Goal: Task Accomplishment & Management: Complete application form

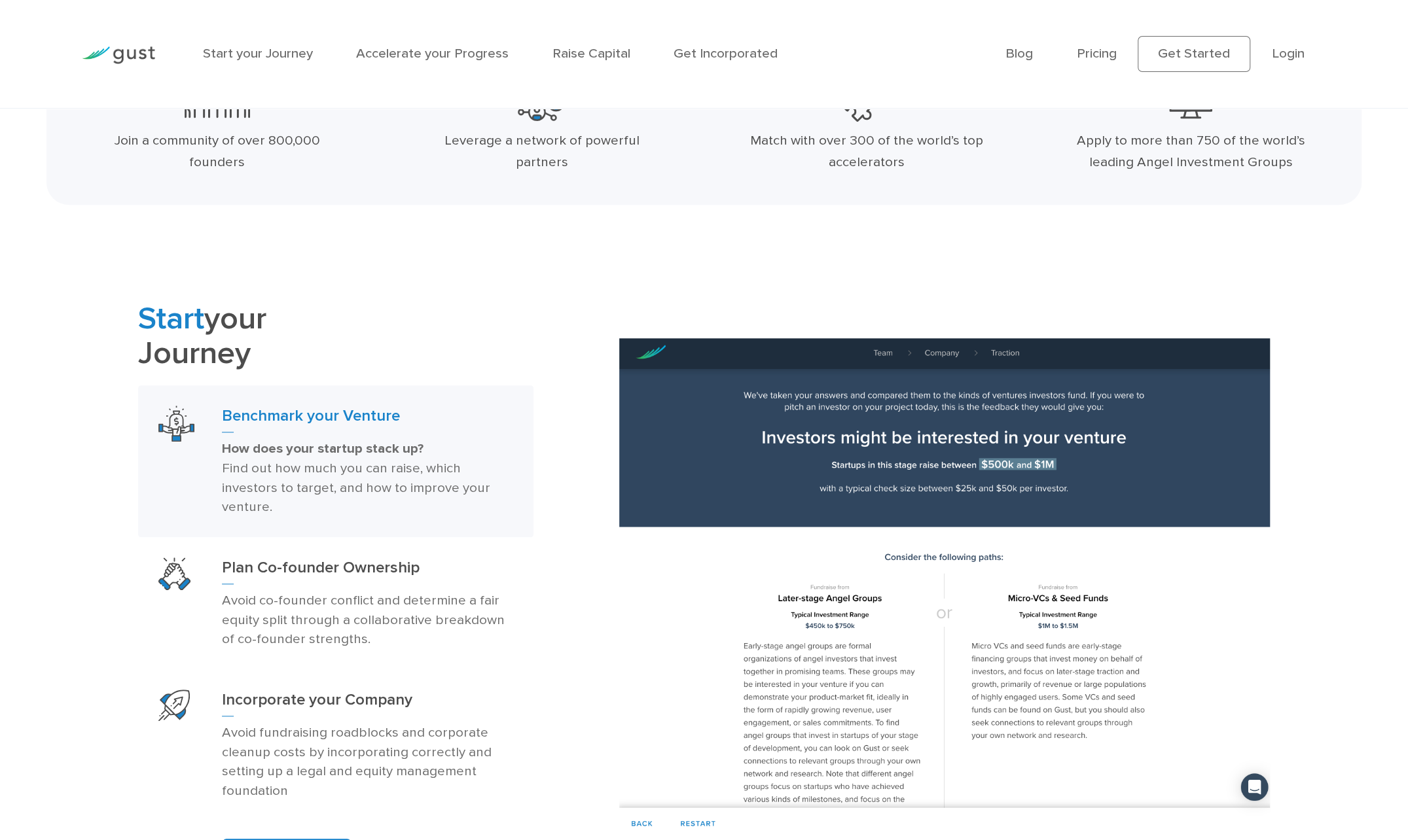
scroll to position [720, 0]
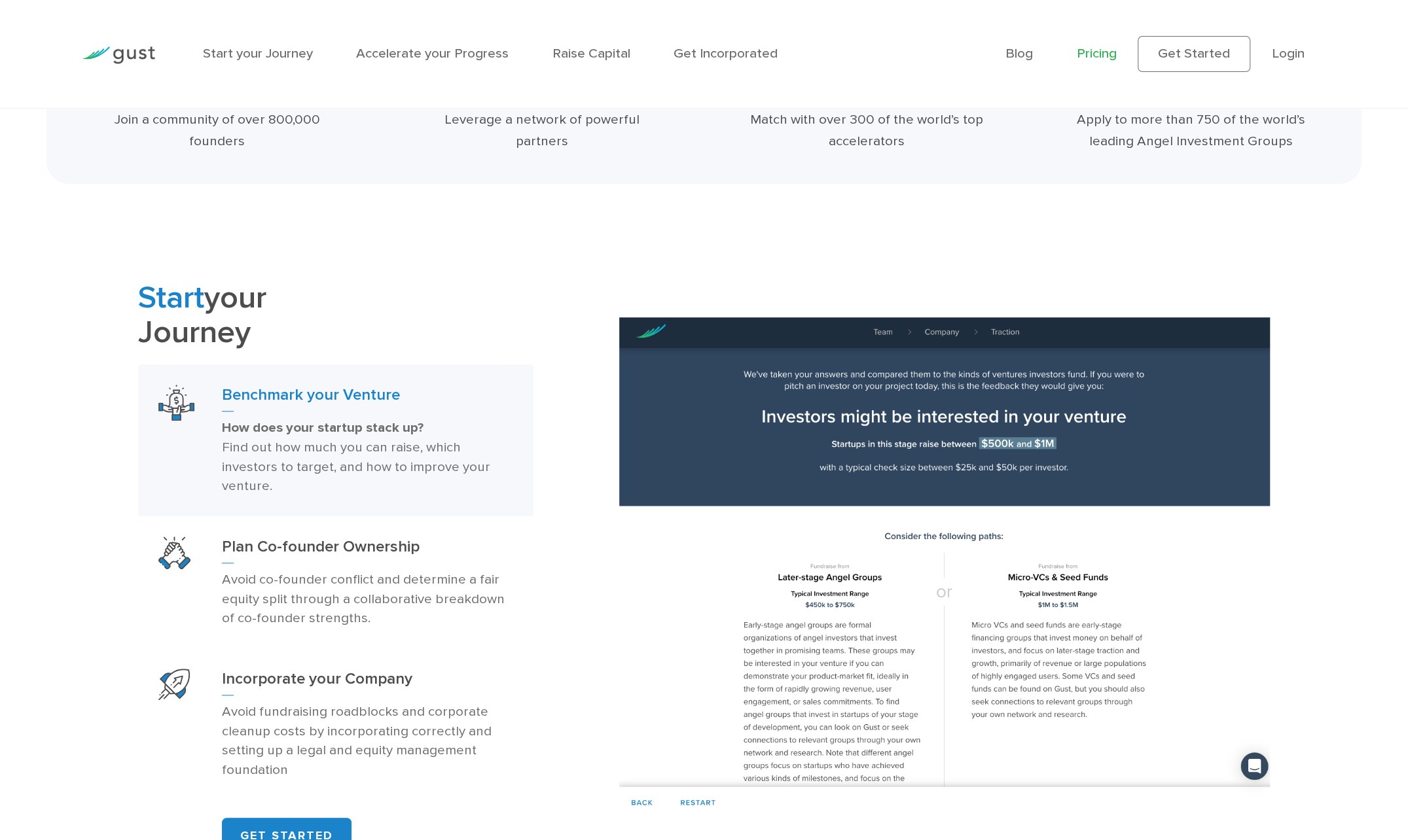
click at [1108, 56] on link "Pricing" at bounding box center [1095, 53] width 40 height 16
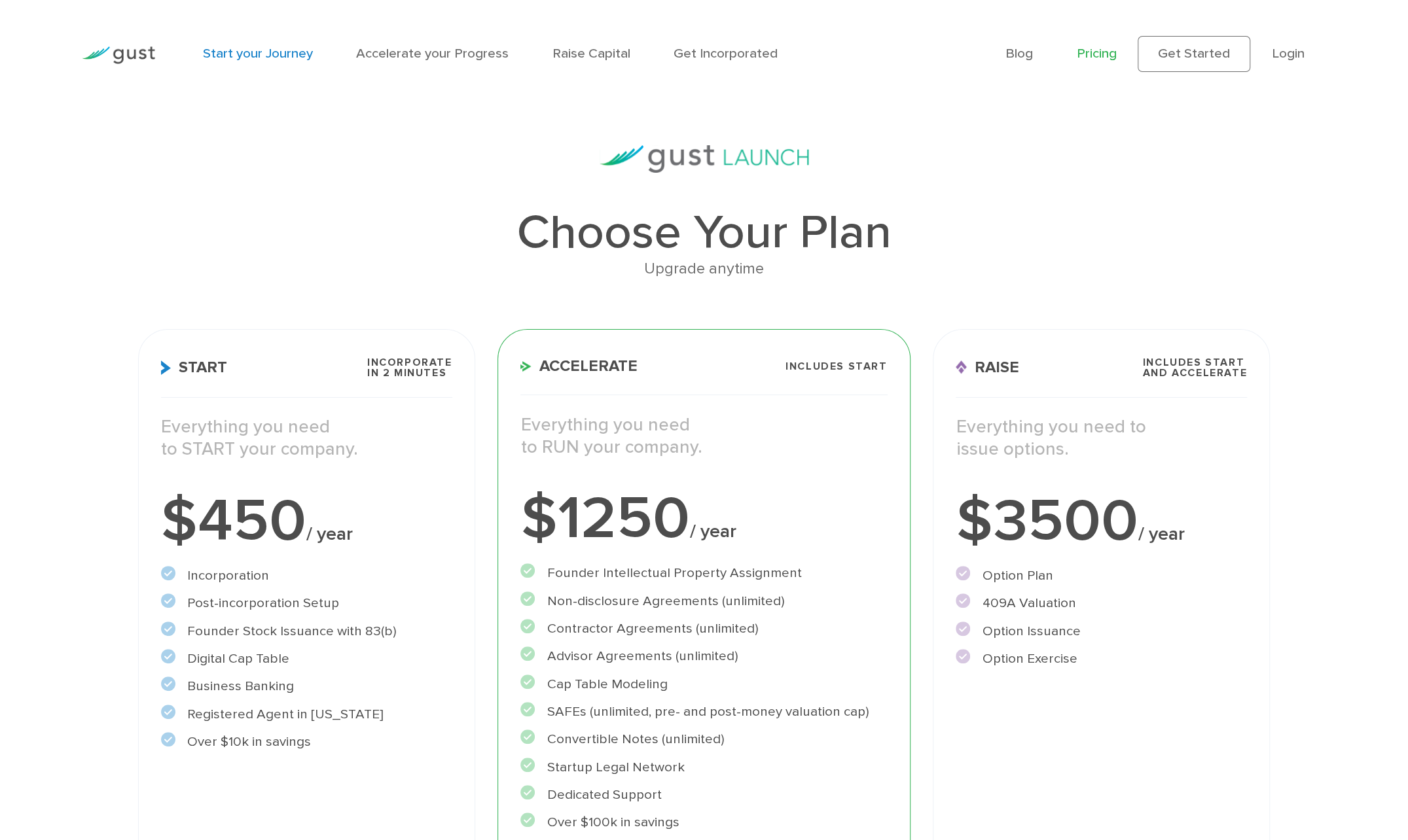
click at [249, 54] on link "Start your Journey" at bounding box center [258, 53] width 110 height 16
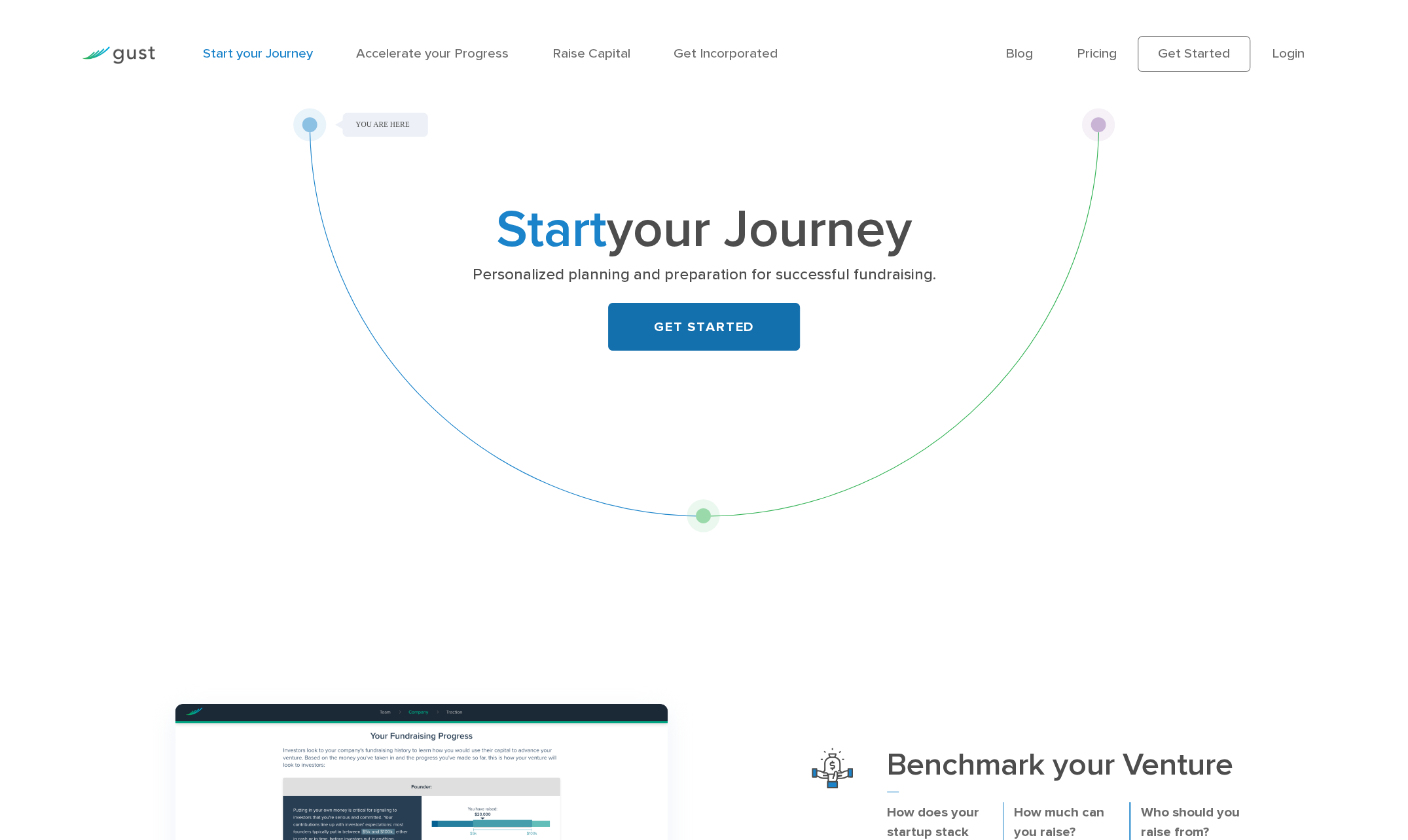
click at [753, 335] on link "GET STARTED" at bounding box center [704, 326] width 191 height 47
